Goal: Task Accomplishment & Management: Use online tool/utility

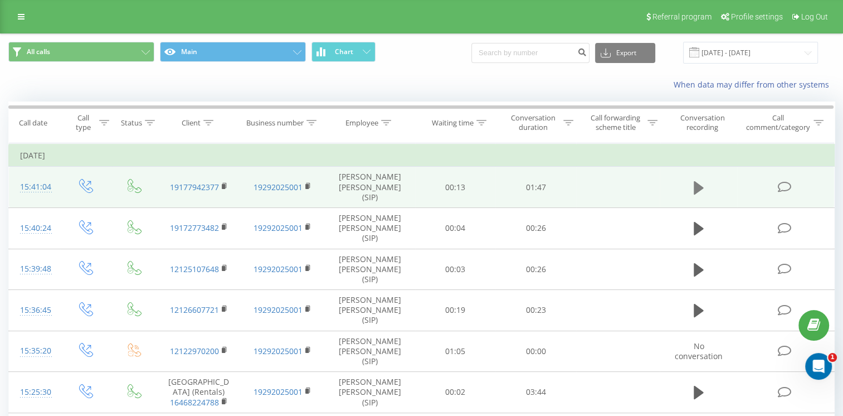
click at [695, 185] on icon at bounding box center [699, 187] width 10 height 13
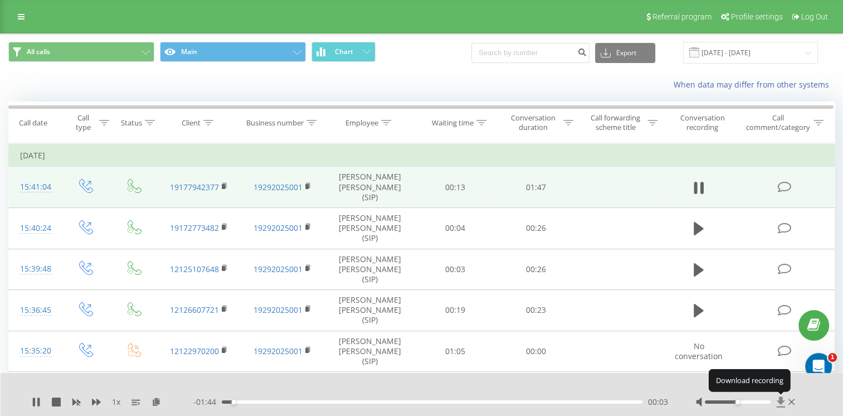
click at [780, 400] on icon at bounding box center [780, 401] width 8 height 11
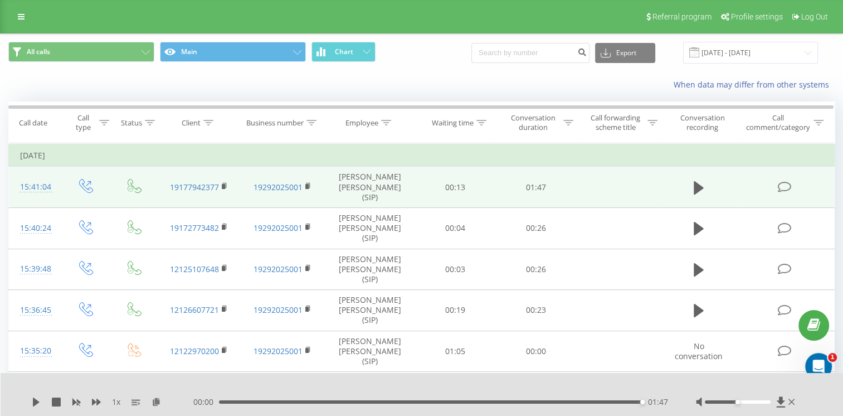
click at [542, 402] on div "01:47" at bounding box center [431, 401] width 424 height 3
click at [542, 402] on div "01:22" at bounding box center [542, 402] width 4 height 4
click at [33, 401] on icon at bounding box center [36, 401] width 7 height 9
click at [114, 400] on span "1 x" at bounding box center [116, 401] width 8 height 11
click at [112, 405] on span "1 x" at bounding box center [116, 401] width 8 height 11
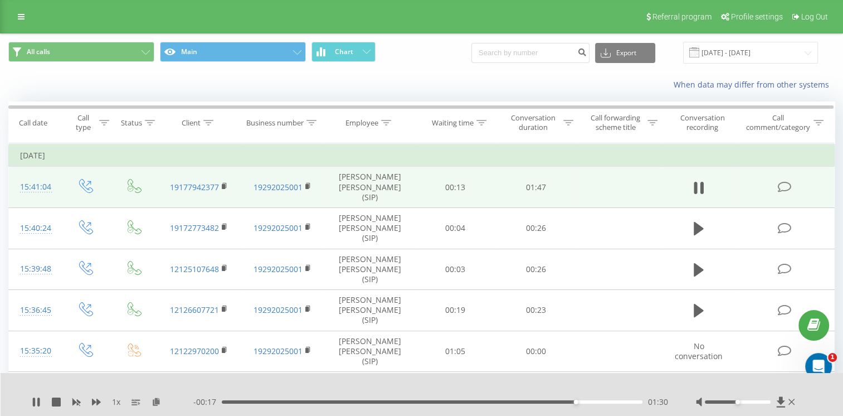
click at [535, 402] on div "01:30" at bounding box center [432, 401] width 421 height 3
click at [562, 400] on div "00:00 01:47 01:47" at bounding box center [430, 401] width 475 height 11
drag, startPoint x: 543, startPoint y: 400, endPoint x: 527, endPoint y: 403, distance: 16.5
click at [544, 400] on div "00:00 01:47 01:47" at bounding box center [430, 401] width 475 height 11
click at [550, 402] on div "01:47" at bounding box center [431, 401] width 424 height 3
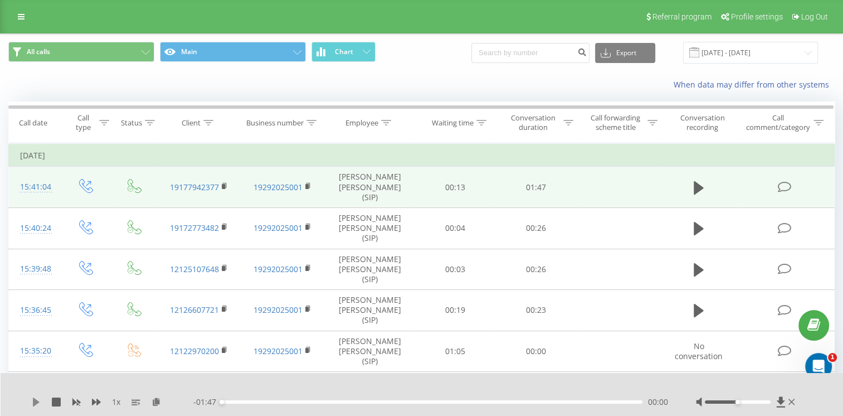
click at [34, 402] on icon at bounding box center [36, 401] width 7 height 9
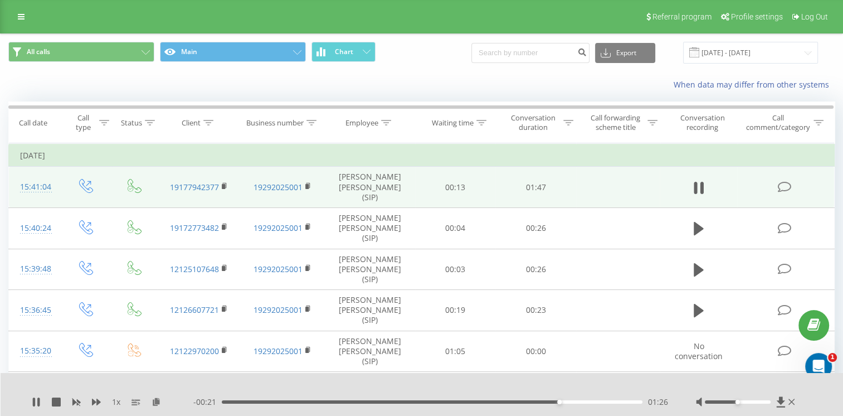
click at [502, 402] on div "01:26" at bounding box center [432, 401] width 421 height 3
click at [540, 402] on div "01:21" at bounding box center [432, 401] width 421 height 3
click at [115, 401] on span "1 x" at bounding box center [116, 401] width 8 height 11
click at [35, 403] on icon at bounding box center [34, 401] width 2 height 9
click at [627, 401] on div "01:43" at bounding box center [432, 401] width 421 height 3
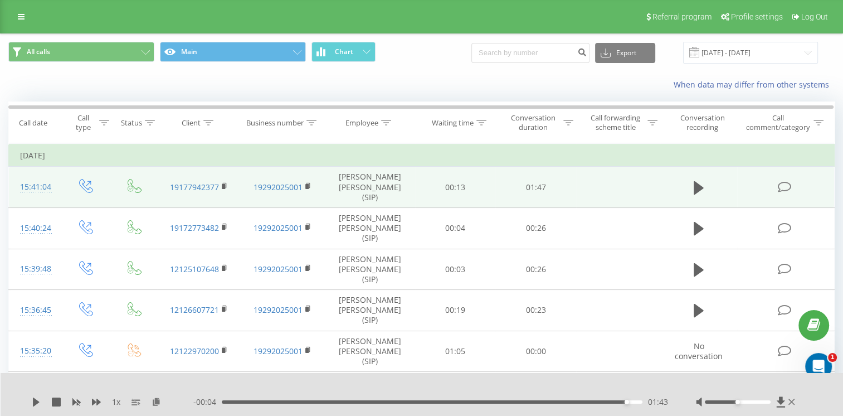
click at [638, 401] on div "01:43" at bounding box center [432, 401] width 421 height 3
